Goal: Check status: Check status

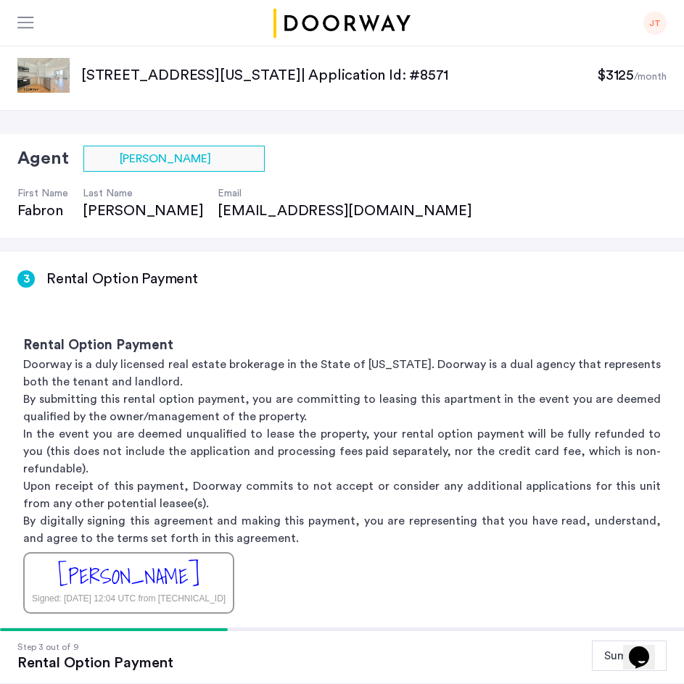
click at [47, 69] on img at bounding box center [43, 75] width 52 height 35
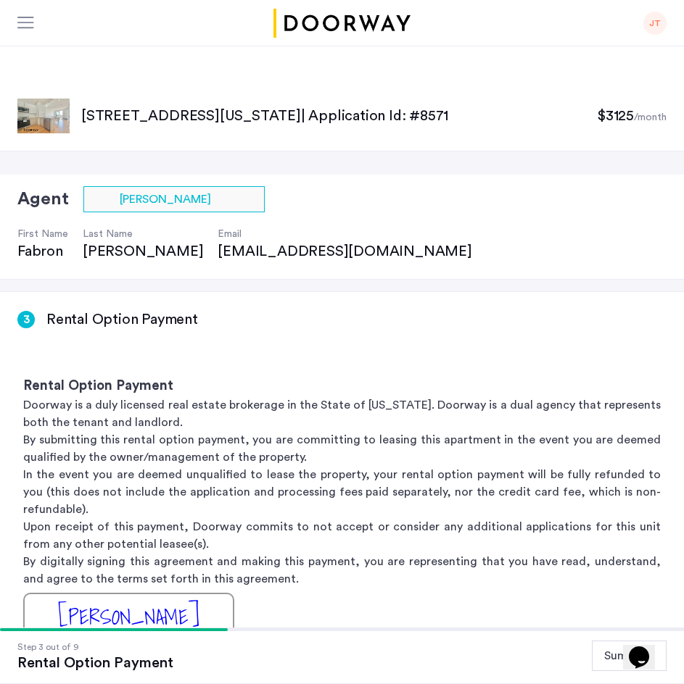
click at [27, 24] on div at bounding box center [26, 24] width 18 height 14
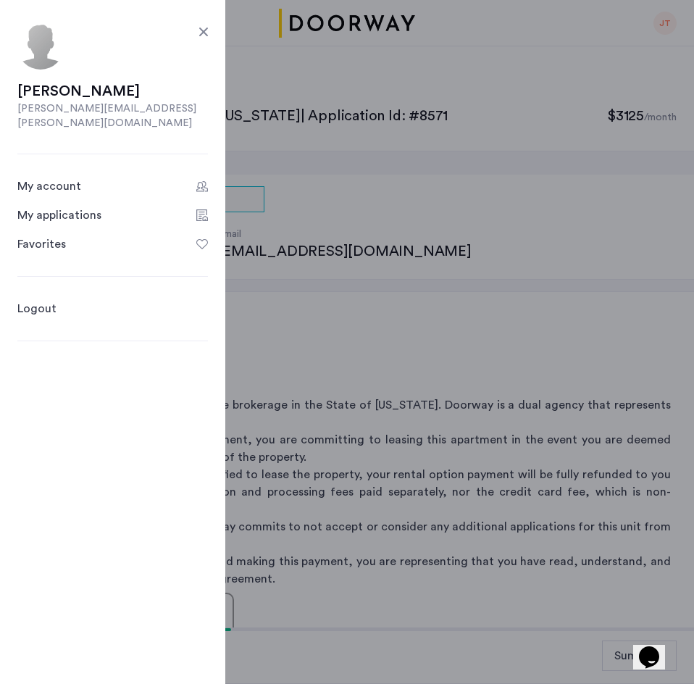
click at [99, 207] on div "My applications" at bounding box center [59, 215] width 84 height 17
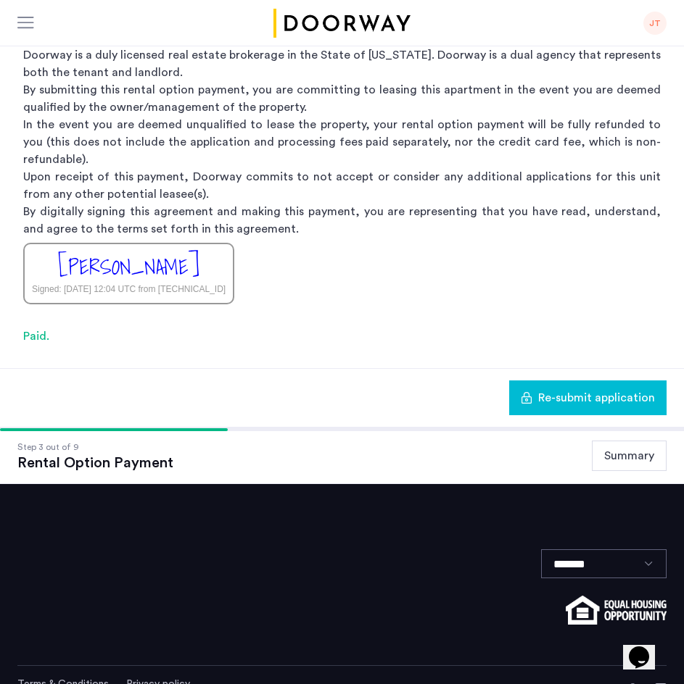
scroll to position [384, 0]
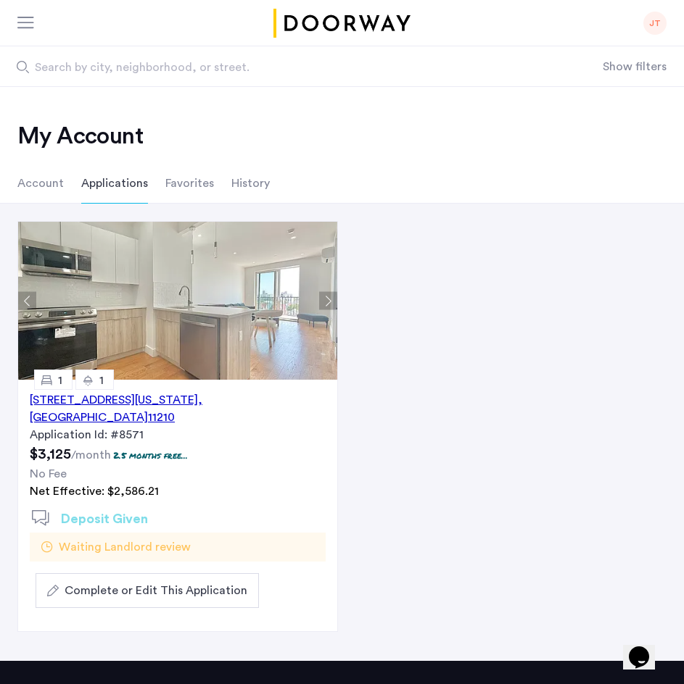
click at [178, 393] on div "1644 New York Avenue, Unit 4F, Brooklyn , NY 11210" at bounding box center [178, 408] width 296 height 35
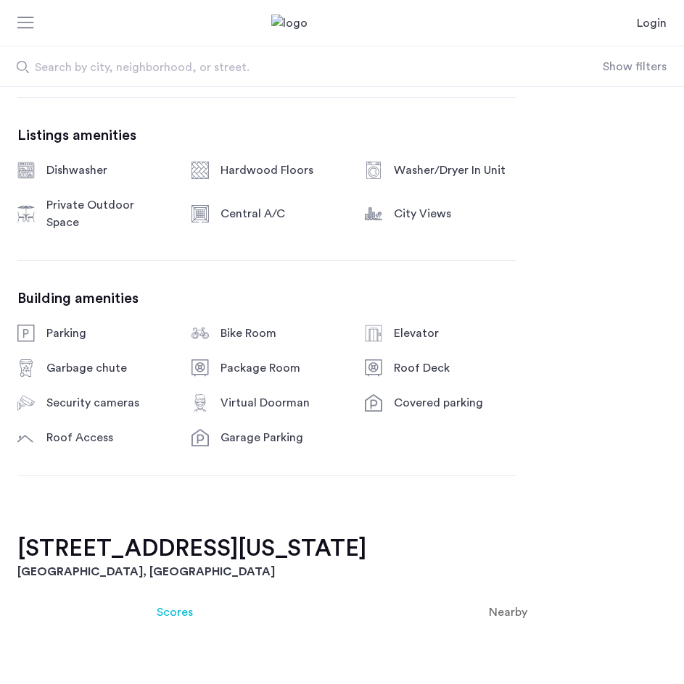
scroll to position [236, 0]
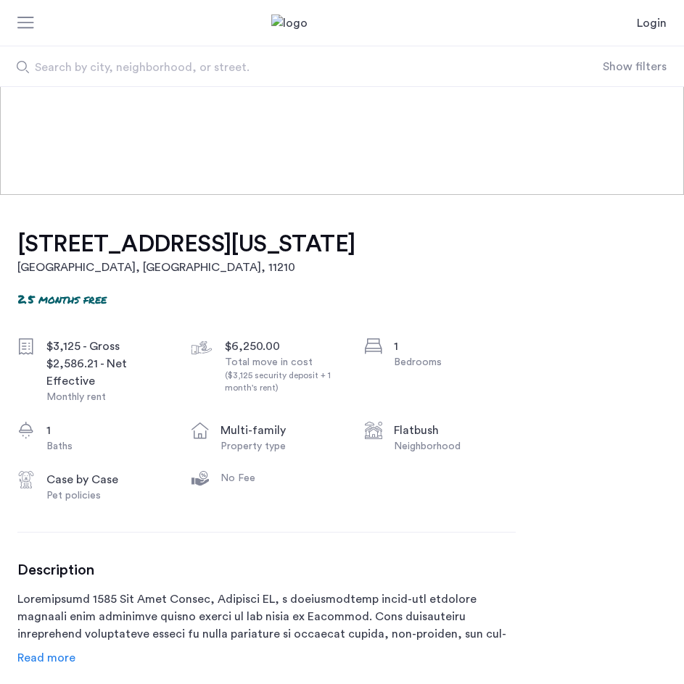
click at [61, 658] on span "Read more" at bounding box center [46, 658] width 58 height 12
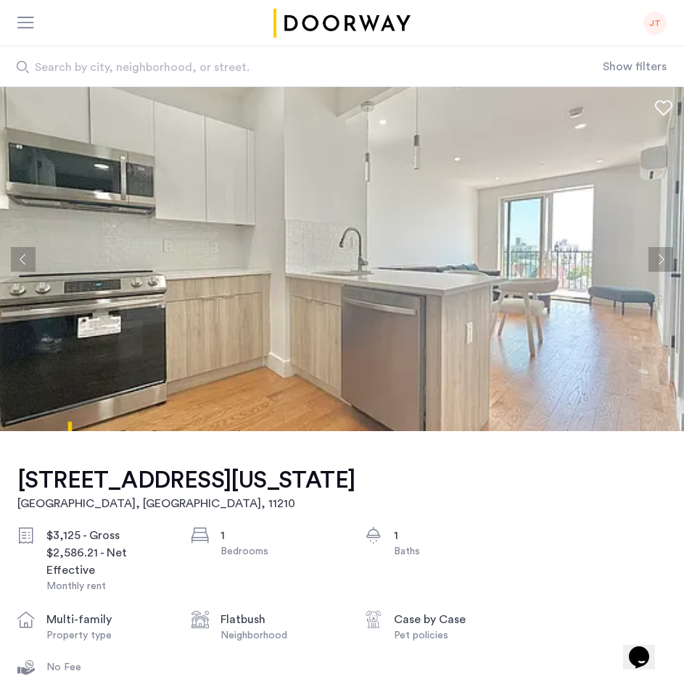
scroll to position [0, 0]
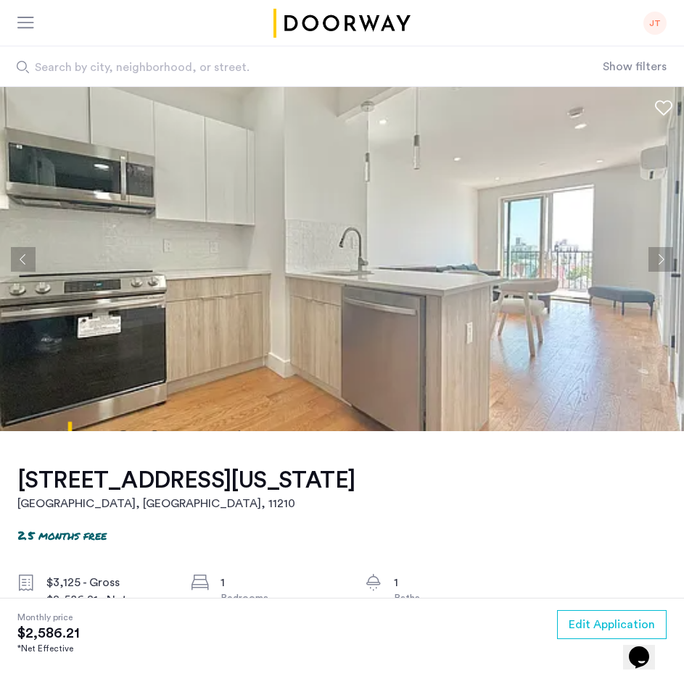
click at [658, 254] on button "Next apartment" at bounding box center [660, 259] width 25 height 25
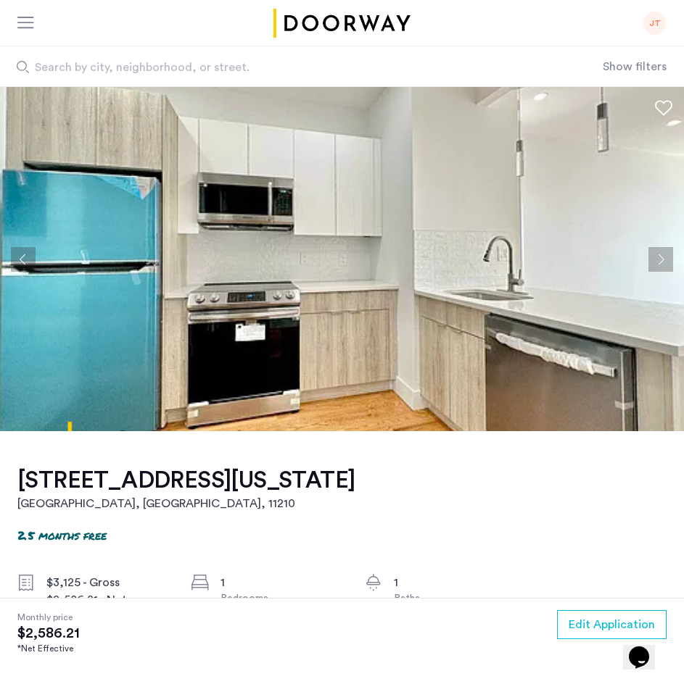
click at [658, 254] on button "Next apartment" at bounding box center [660, 259] width 25 height 25
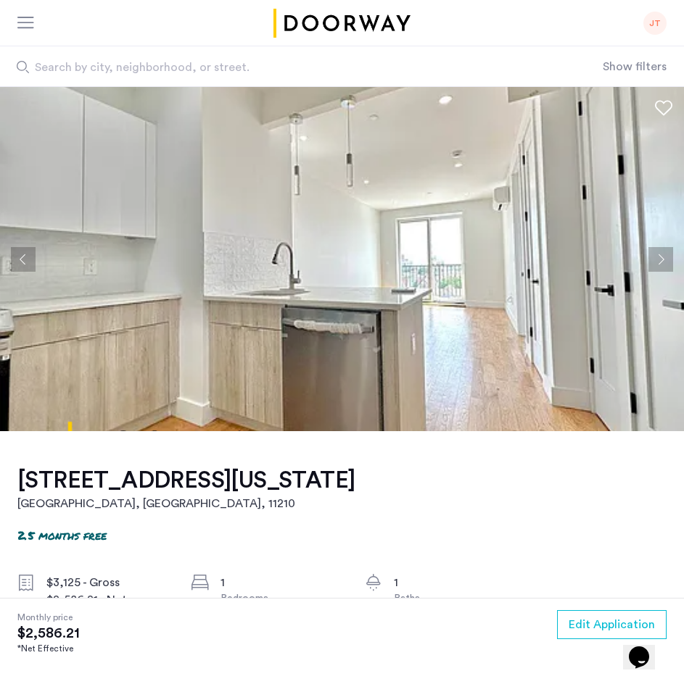
click at [658, 254] on button "Next apartment" at bounding box center [660, 259] width 25 height 25
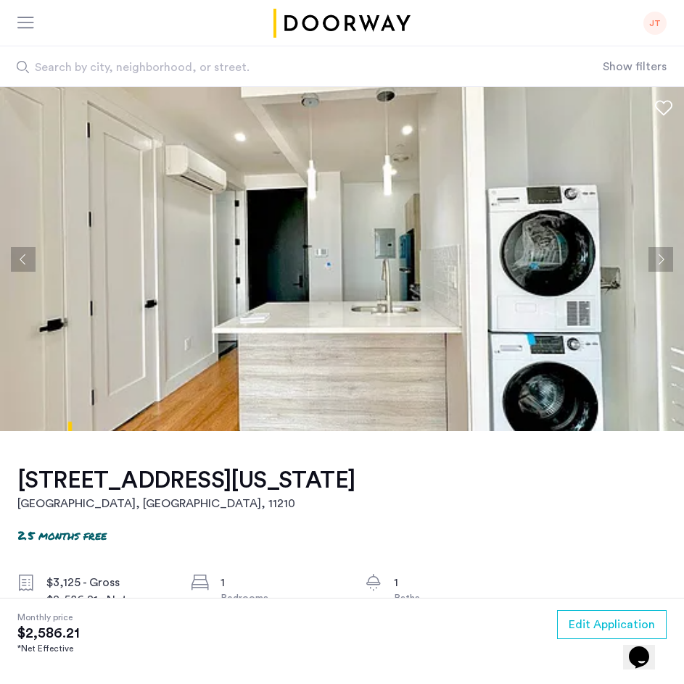
click at [658, 254] on button "Next apartment" at bounding box center [660, 259] width 25 height 25
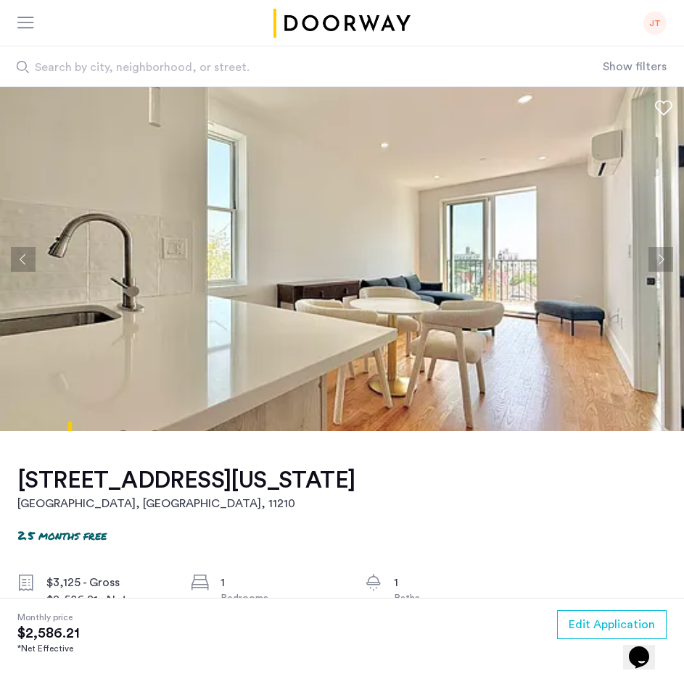
click at [658, 254] on button "Next apartment" at bounding box center [660, 259] width 25 height 25
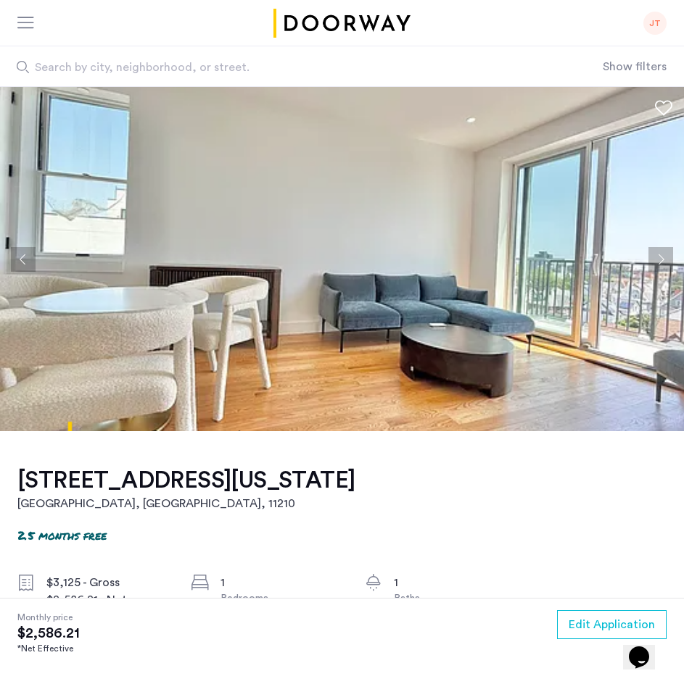
click at [658, 254] on button "Next apartment" at bounding box center [660, 259] width 25 height 25
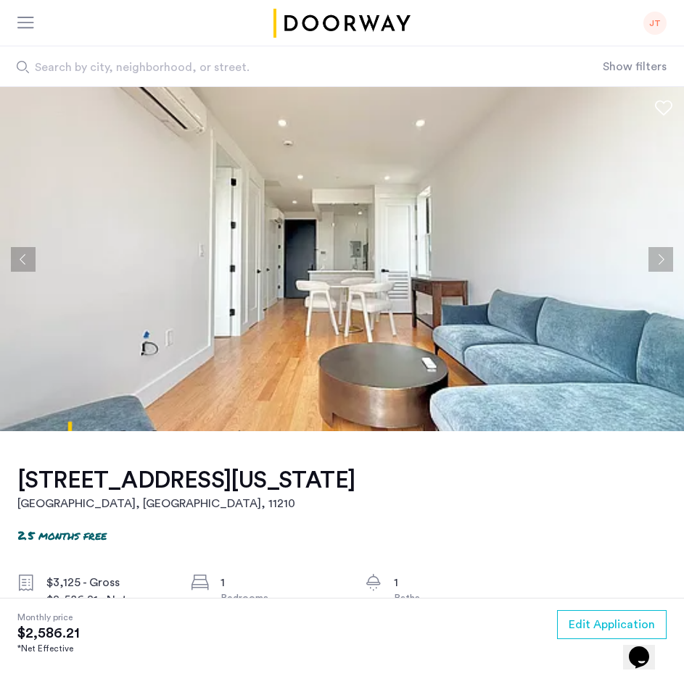
click at [658, 254] on button "Next apartment" at bounding box center [660, 259] width 25 height 25
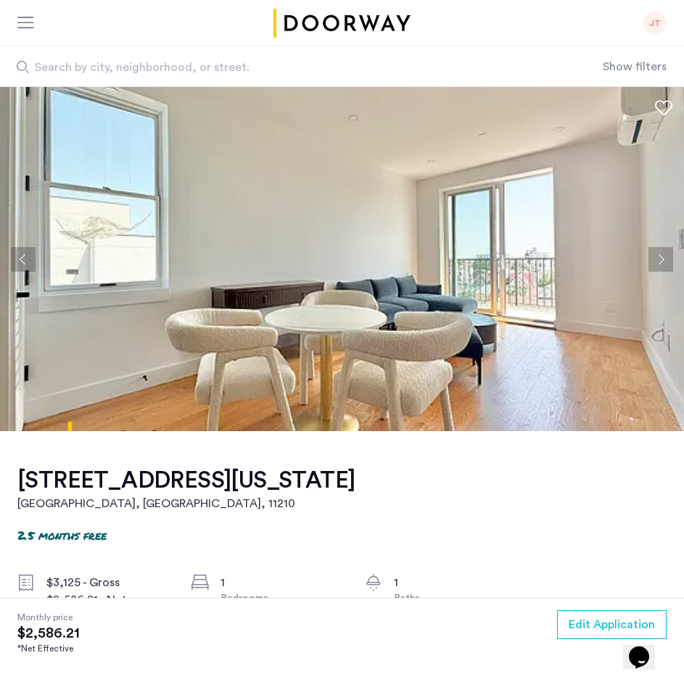
click at [658, 254] on button "Next apartment" at bounding box center [660, 259] width 25 height 25
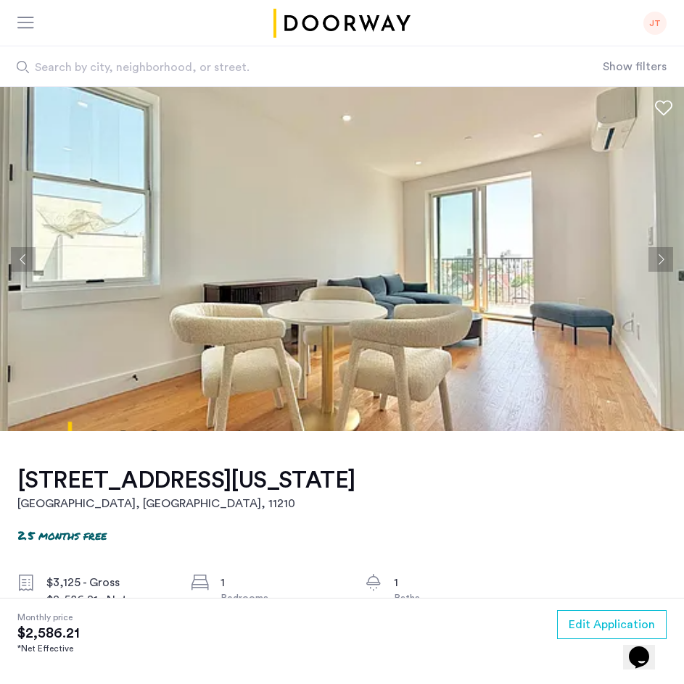
click at [658, 254] on button "Next apartment" at bounding box center [660, 259] width 25 height 25
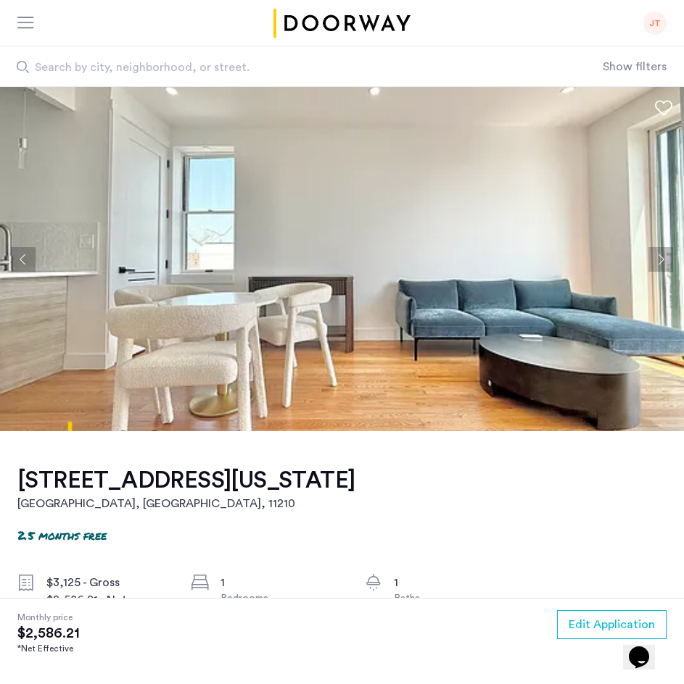
click at [658, 254] on button "Next apartment" at bounding box center [660, 259] width 25 height 25
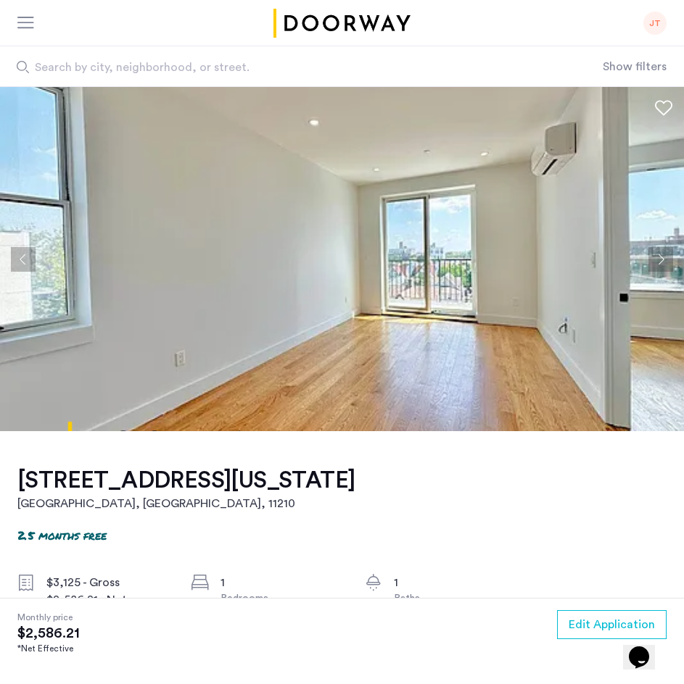
click at [28, 255] on button "Previous apartment" at bounding box center [23, 259] width 25 height 25
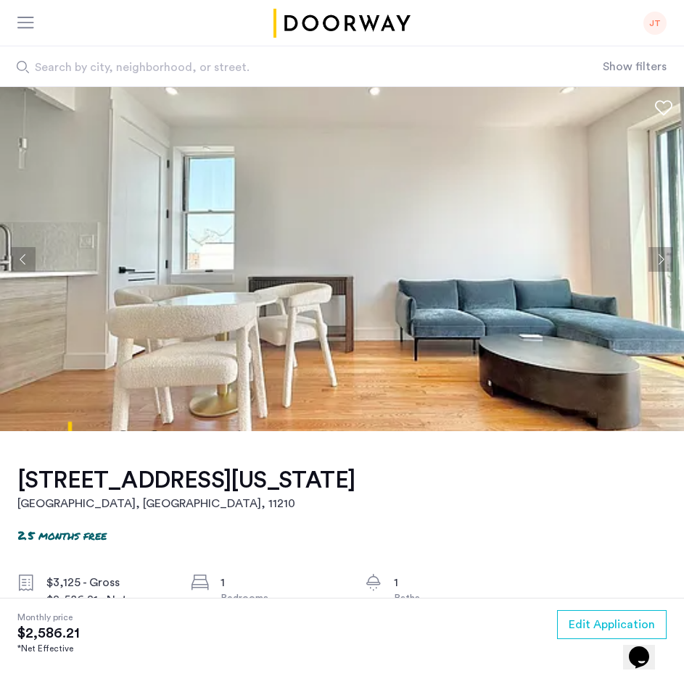
click at [23, 257] on button "Previous apartment" at bounding box center [23, 259] width 25 height 25
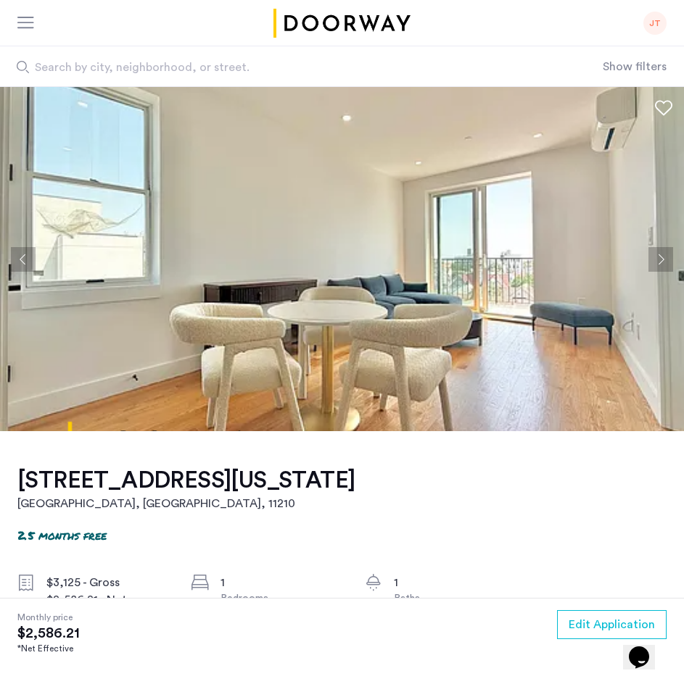
click at [23, 257] on button "Previous apartment" at bounding box center [23, 259] width 25 height 25
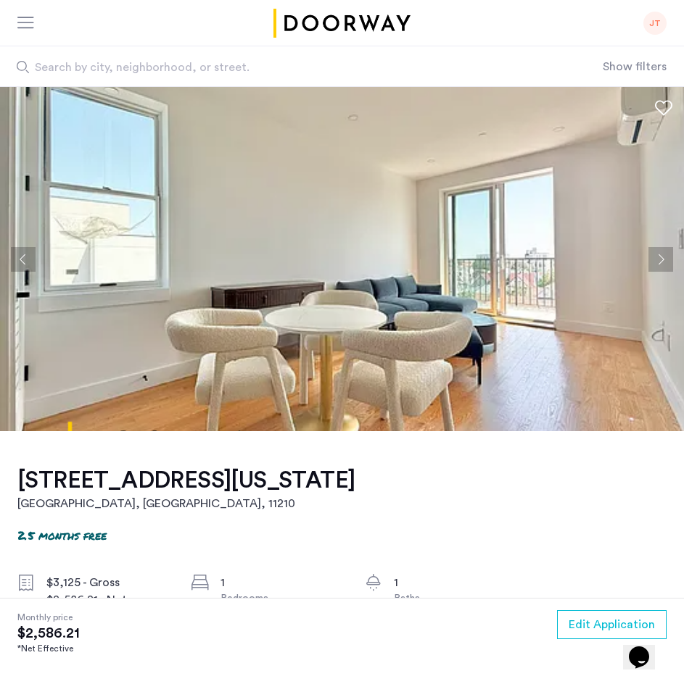
click at [23, 257] on button "Previous apartment" at bounding box center [23, 259] width 25 height 25
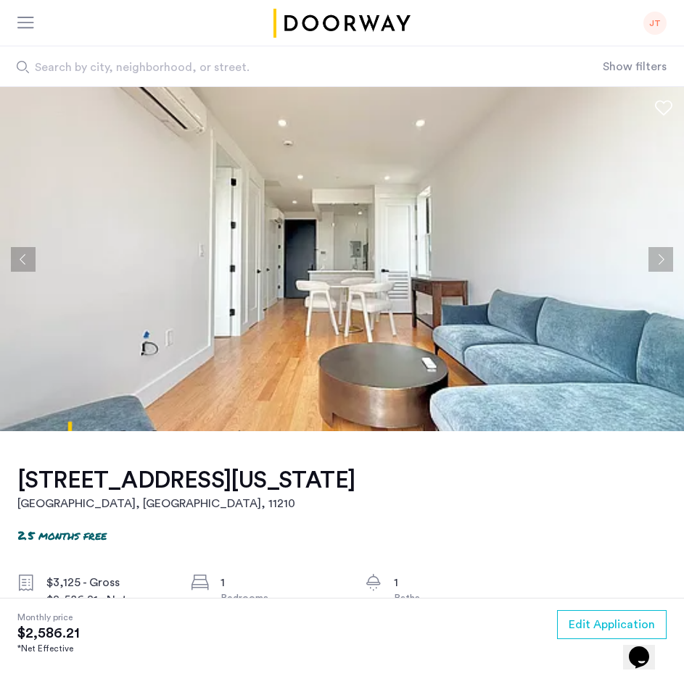
click at [23, 257] on button "Previous apartment" at bounding box center [23, 259] width 25 height 25
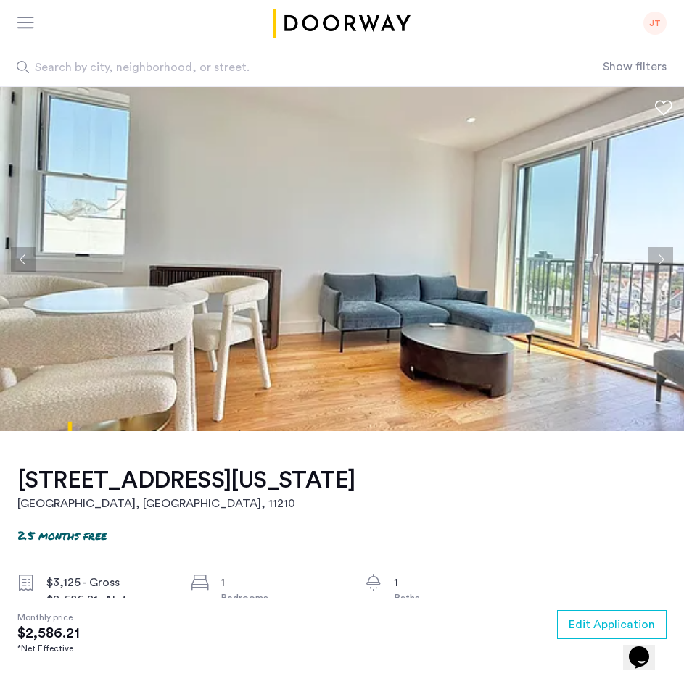
click at [23, 257] on button "Previous apartment" at bounding box center [23, 259] width 25 height 25
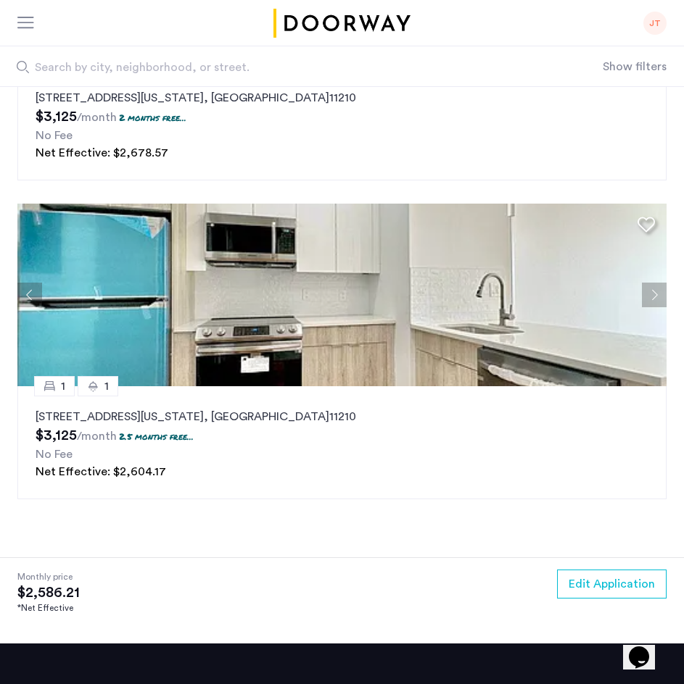
scroll to position [2560, 0]
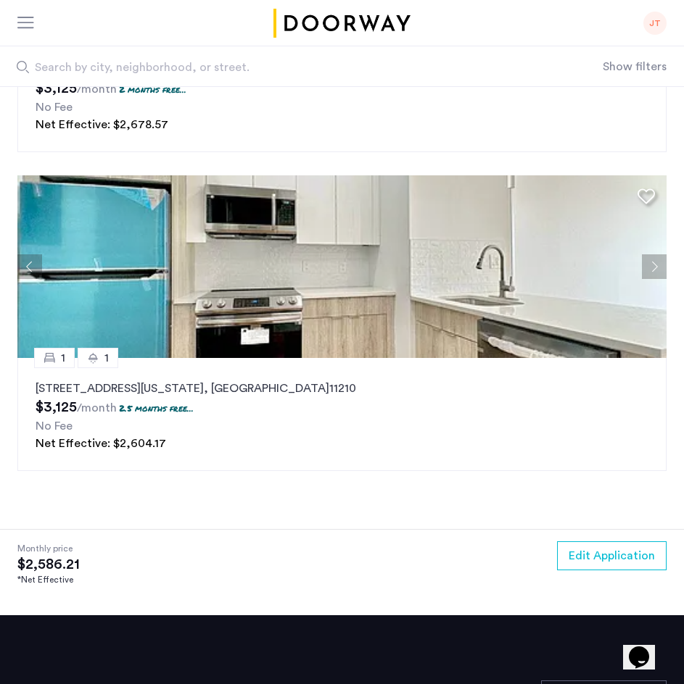
click at [658, 254] on button "Next apartment" at bounding box center [654, 266] width 25 height 25
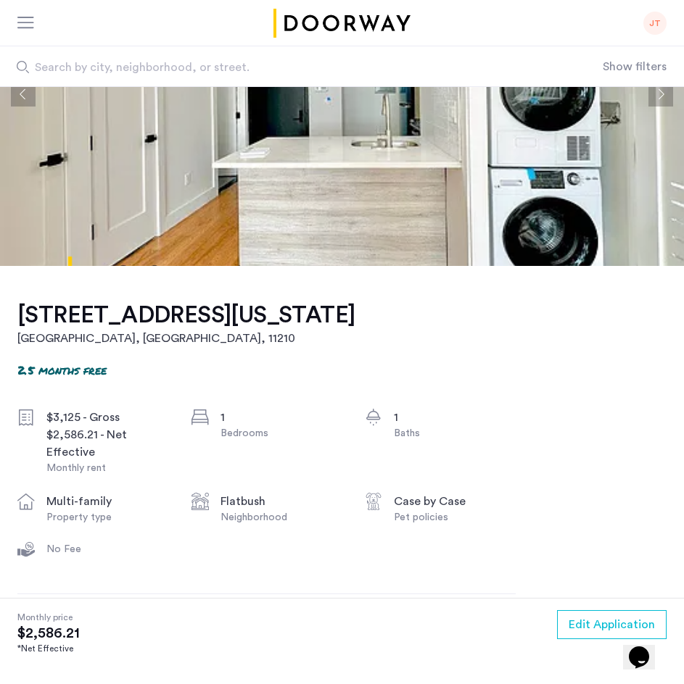
scroll to position [0, 0]
